Goal: Information Seeking & Learning: Find contact information

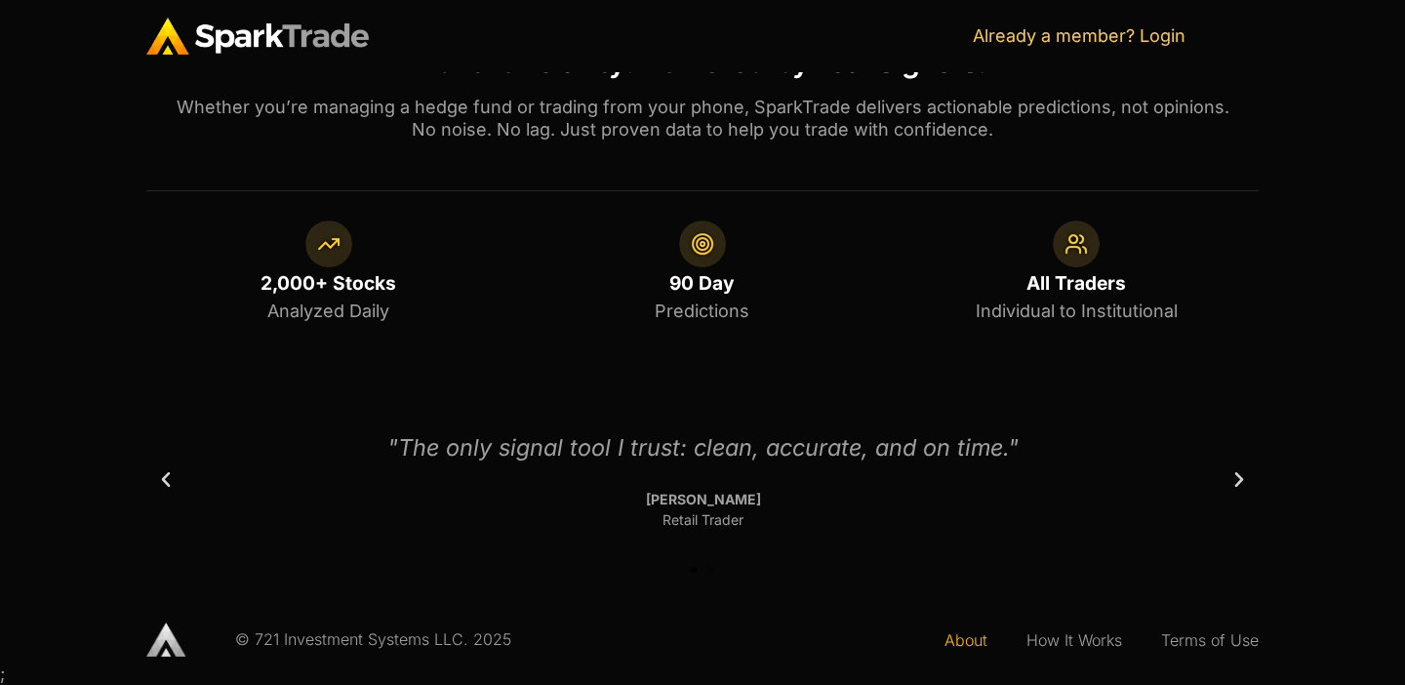
click at [973, 644] on link "About" at bounding box center [966, 640] width 82 height 45
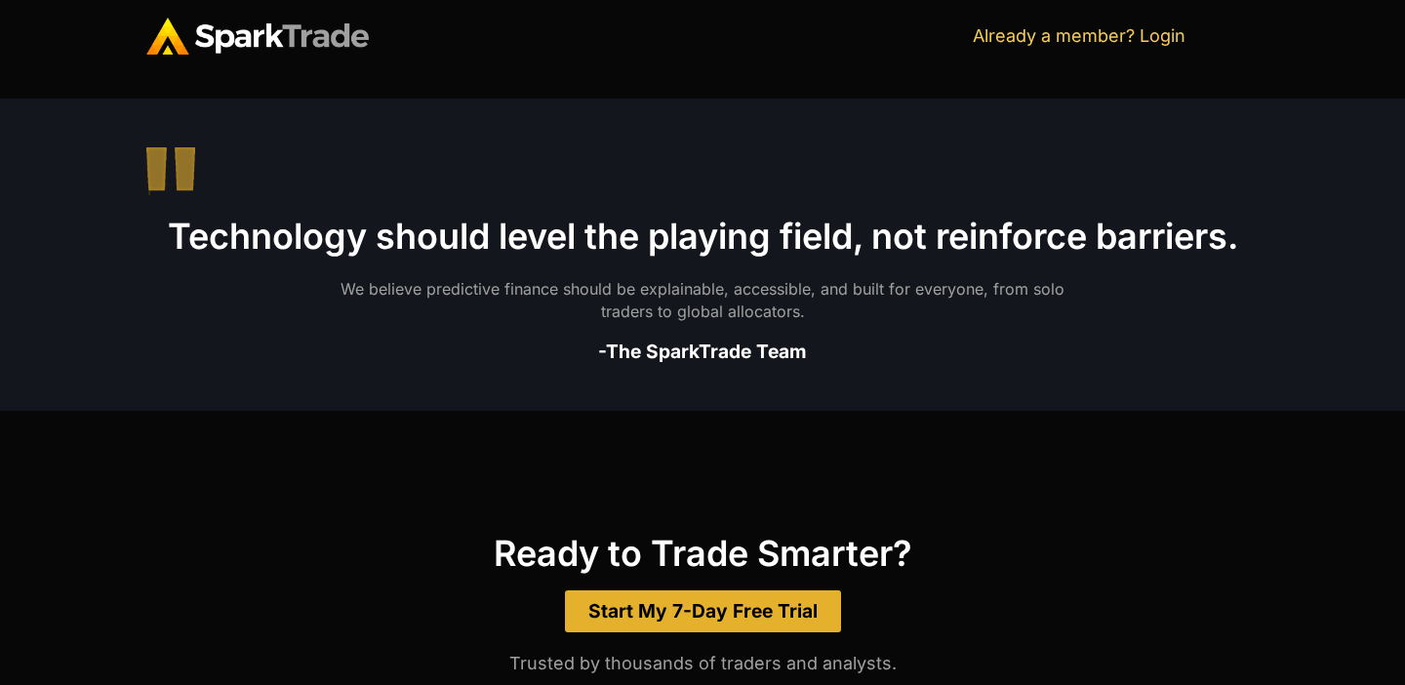
scroll to position [1764, 0]
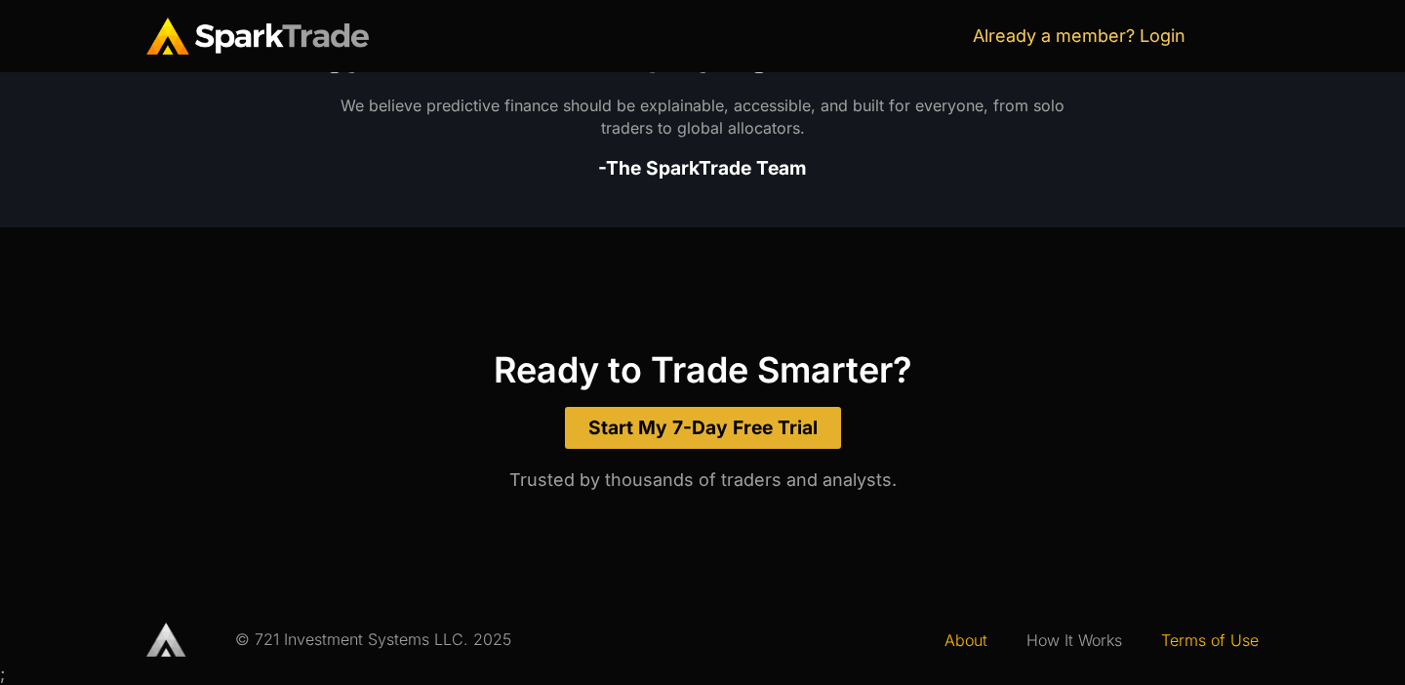
click at [1210, 634] on link "Terms of Use" at bounding box center [1209, 640] width 137 height 45
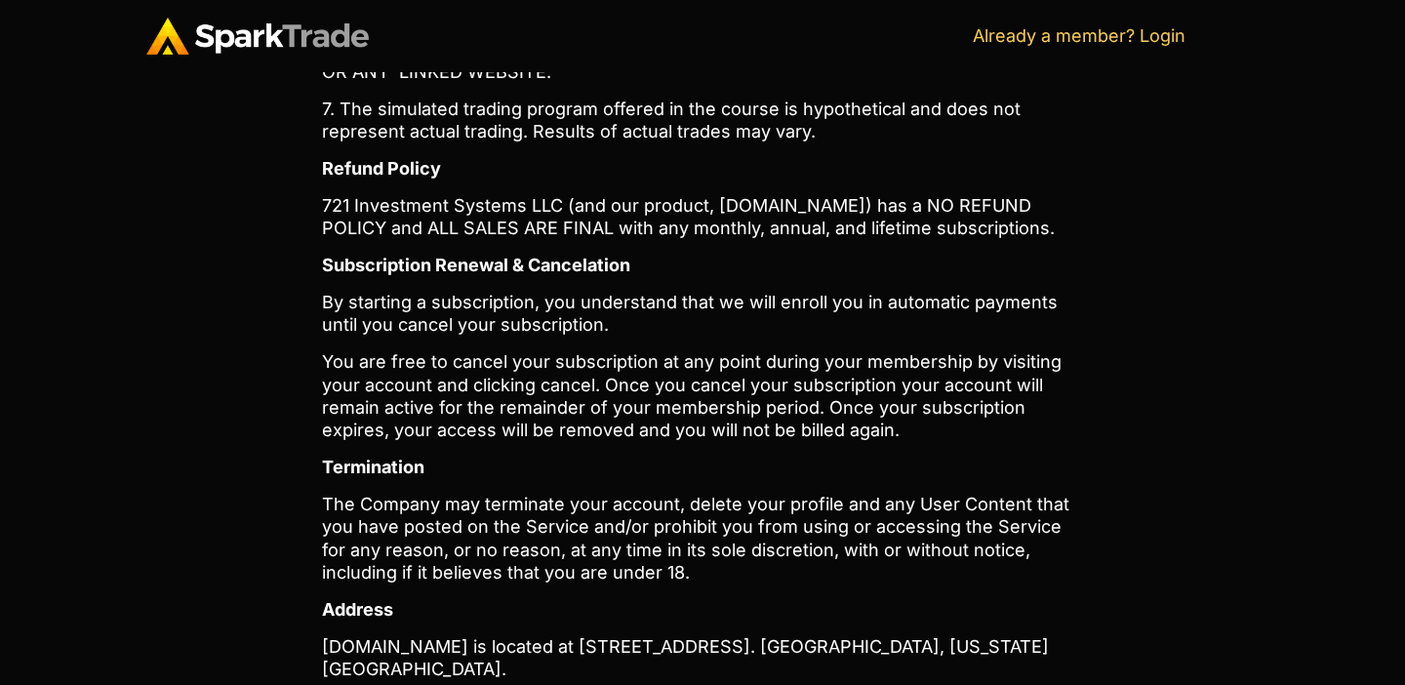
scroll to position [6542, 0]
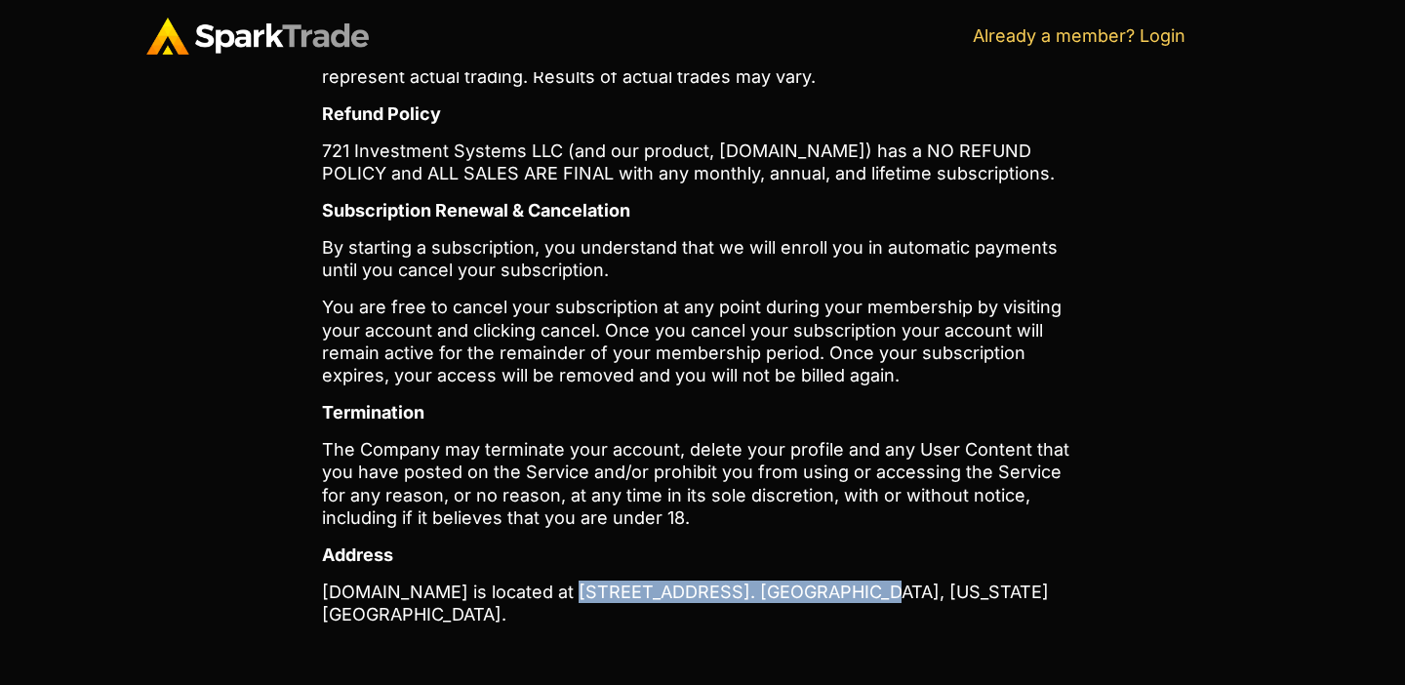
drag, startPoint x: 550, startPoint y: 503, endPoint x: 809, endPoint y: 500, distance: 258.5
click at [809, 580] on p "[DOMAIN_NAME] is located at [STREET_ADDRESS]. [GEOGRAPHIC_DATA], [US_STATE][GEO…" at bounding box center [702, 603] width 761 height 46
copy p "[STREET_ADDRESS]"
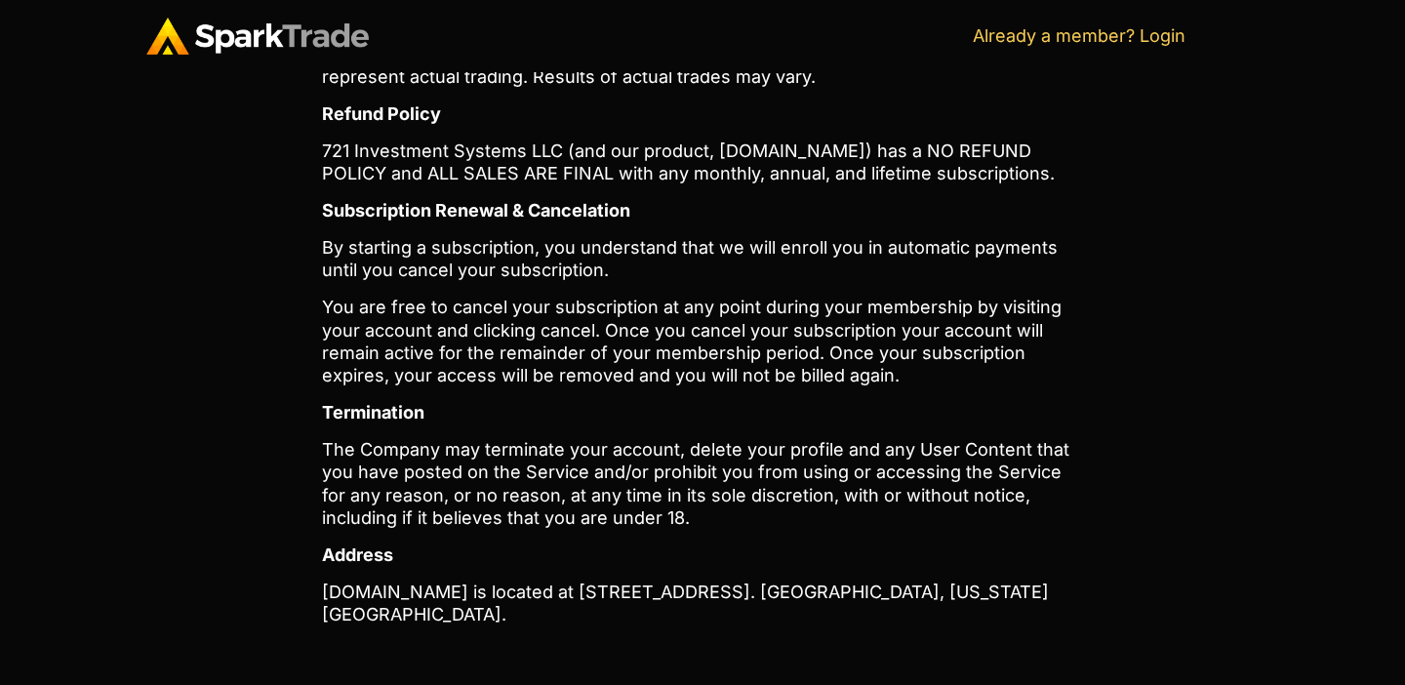
click at [861, 580] on p "[DOMAIN_NAME] is located at [STREET_ADDRESS]. [GEOGRAPHIC_DATA], [US_STATE][GEO…" at bounding box center [702, 603] width 761 height 46
copy p "Beachwood"
click at [990, 580] on p "[DOMAIN_NAME] is located at [STREET_ADDRESS]. [GEOGRAPHIC_DATA], [US_STATE][GEO…" at bounding box center [702, 603] width 761 height 46
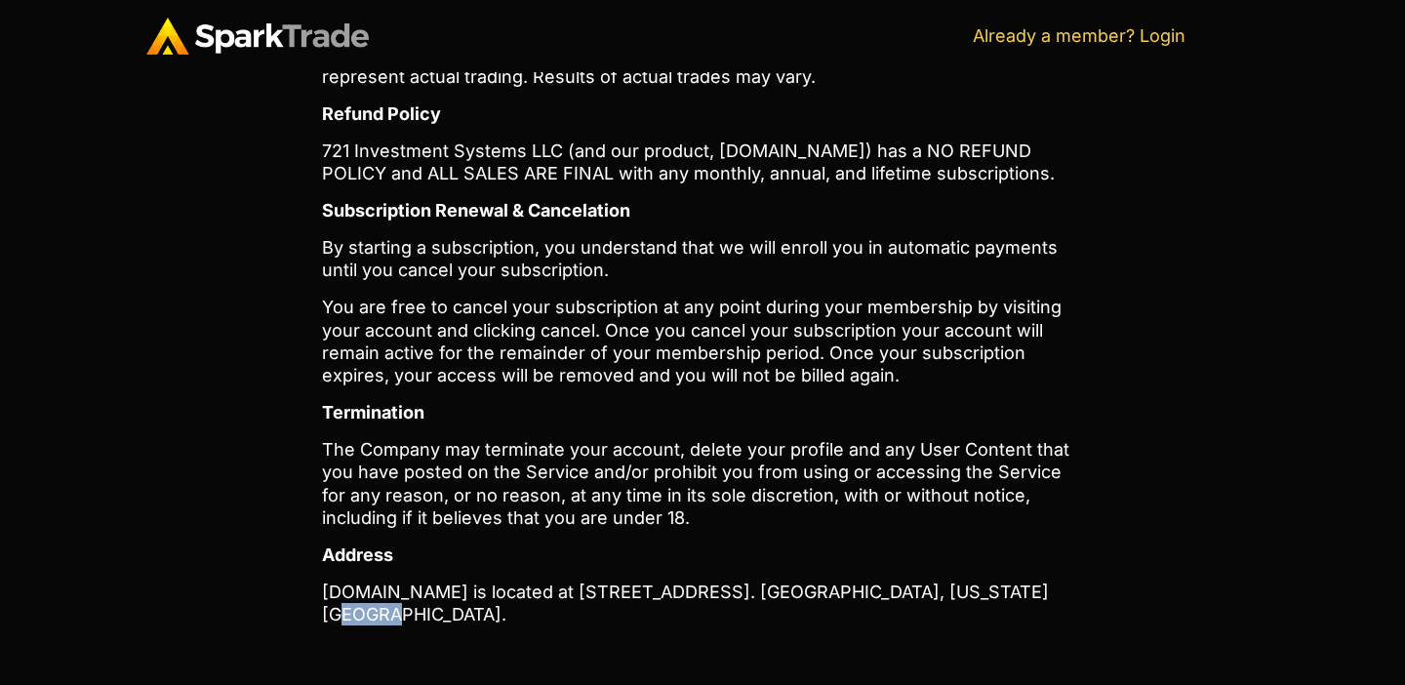
copy p "44122"
